Goal: Information Seeking & Learning: Learn about a topic

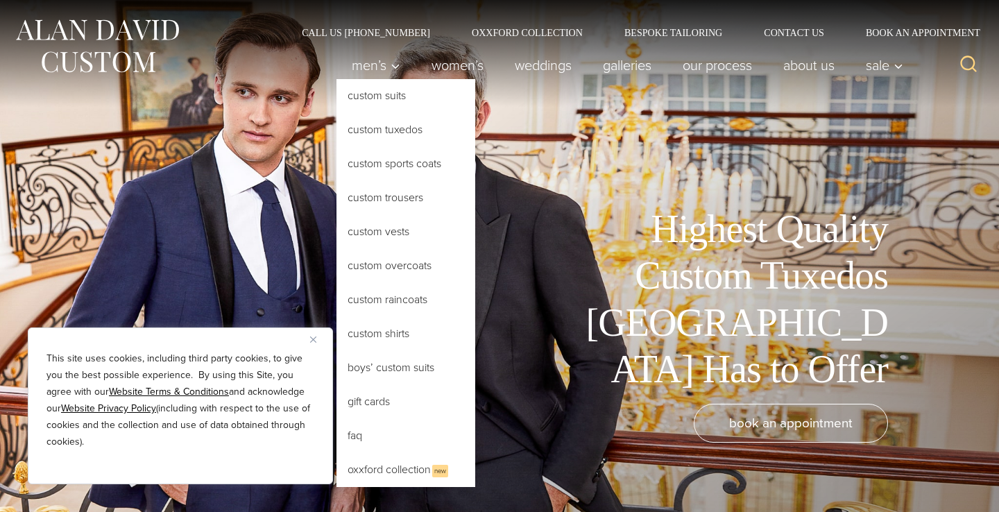
click at [379, 130] on link "Custom Tuxedos" at bounding box center [405, 129] width 139 height 33
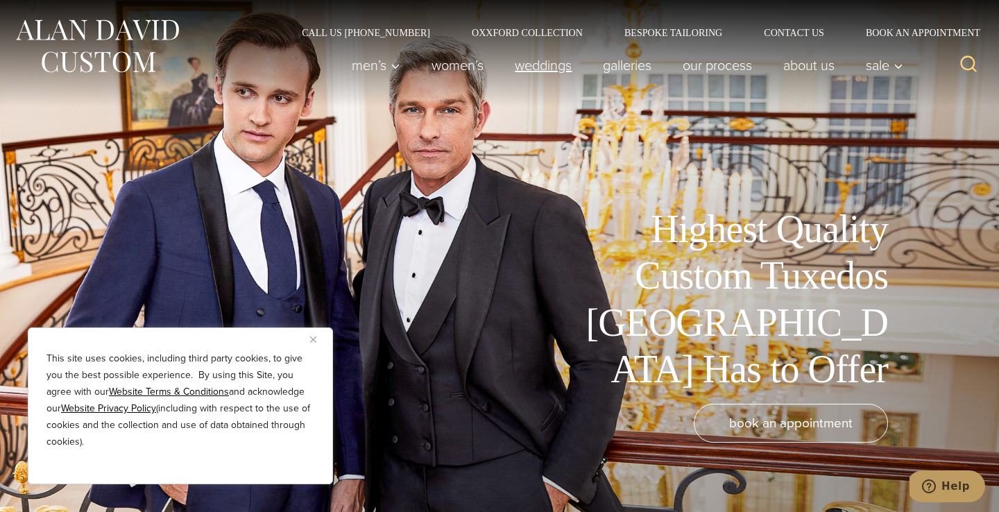
click at [545, 71] on link "weddings" at bounding box center [544, 65] width 88 height 28
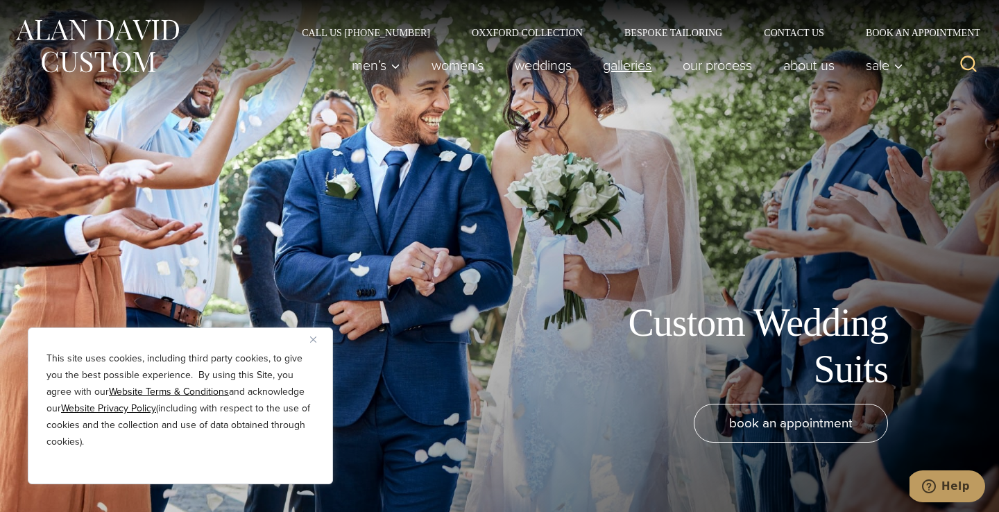
click at [621, 67] on link "Galleries" at bounding box center [628, 65] width 80 height 28
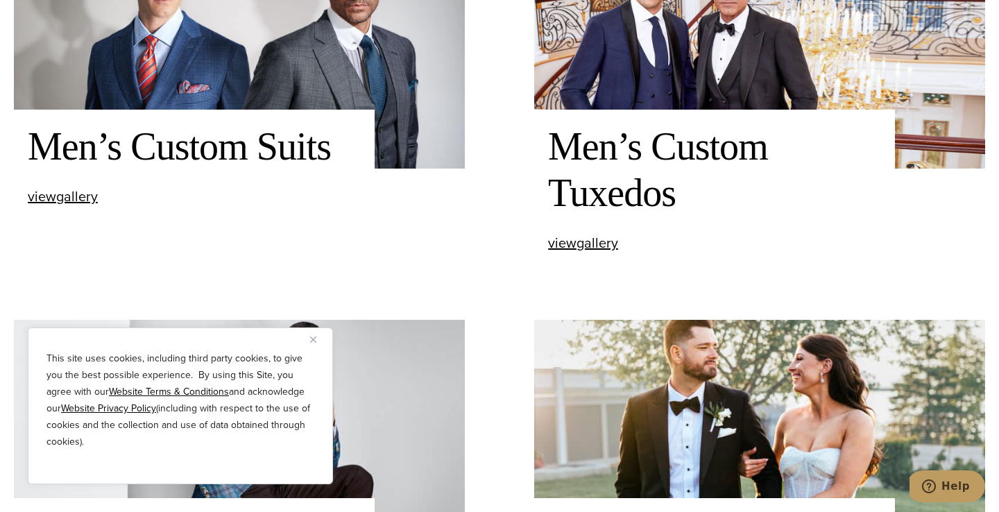
scroll to position [627, 0]
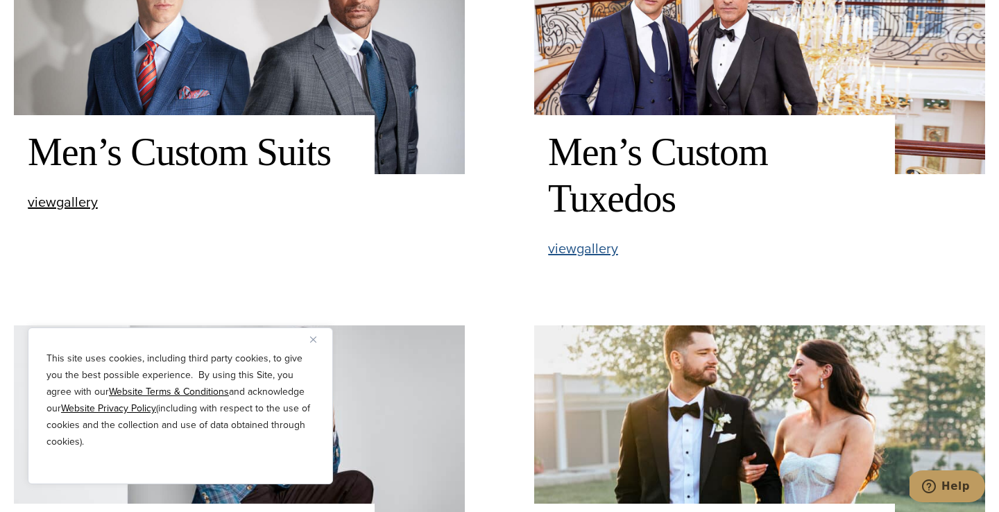
click at [586, 253] on span "view Men’s Custom Tuxedos gallery" at bounding box center [583, 248] width 70 height 21
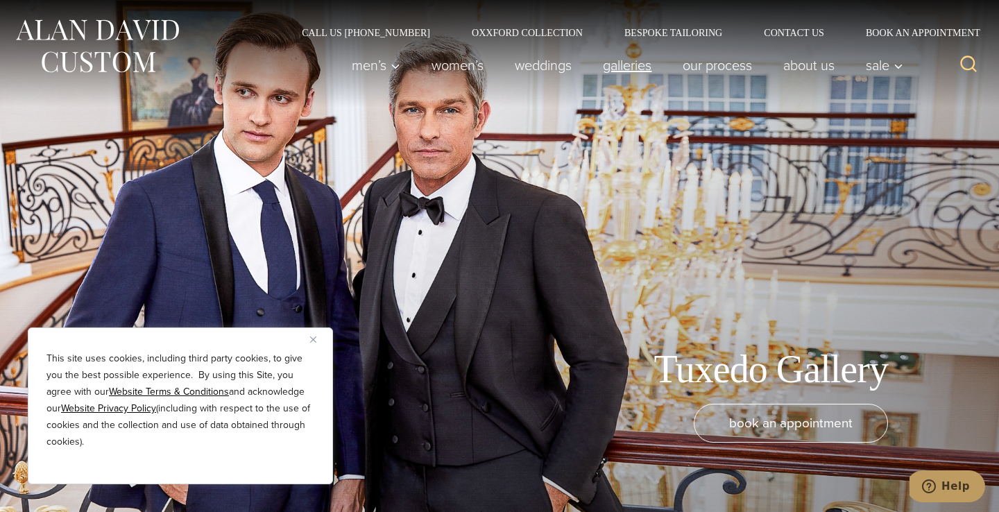
click at [631, 65] on link "Galleries" at bounding box center [628, 65] width 80 height 28
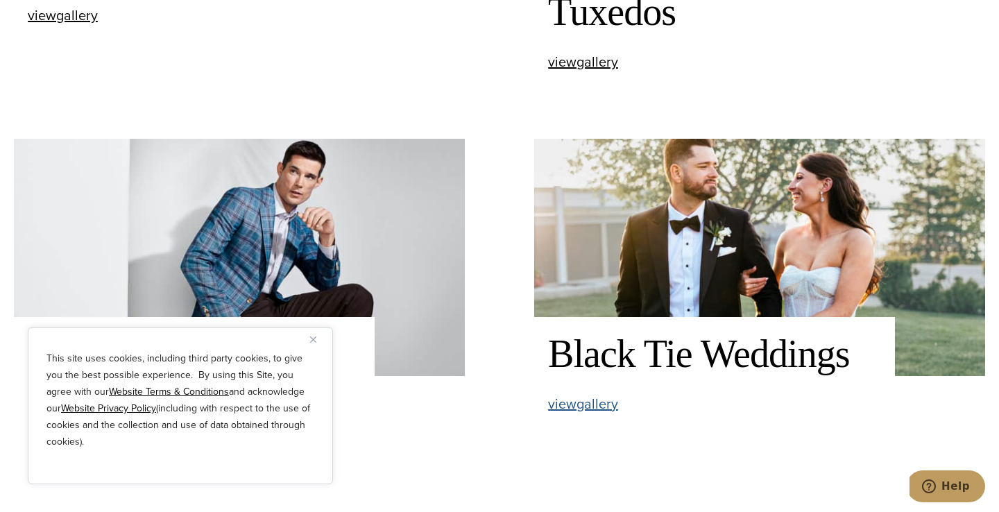
click at [584, 399] on span "view Black Tie Weddings gallery" at bounding box center [583, 403] width 70 height 21
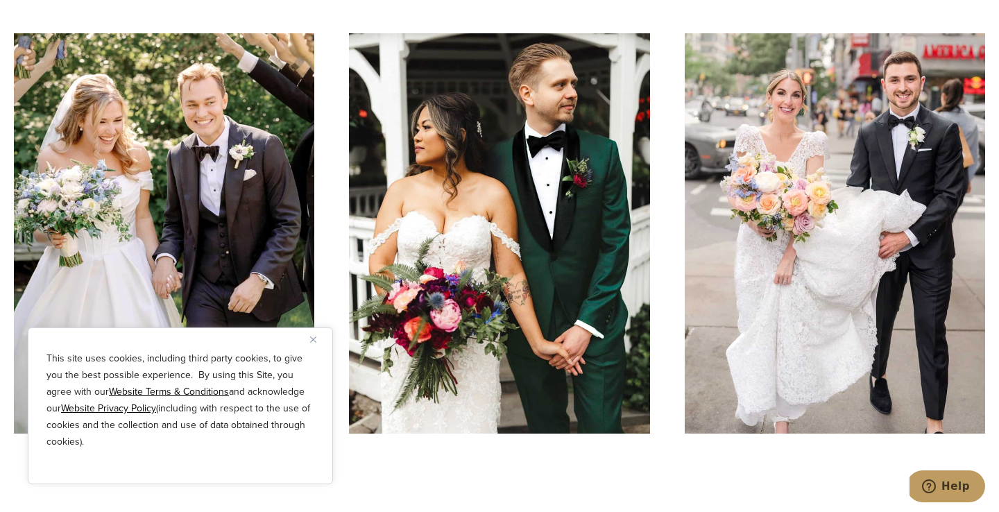
scroll to position [4644, 0]
